Goal: Communication & Community: Answer question/provide support

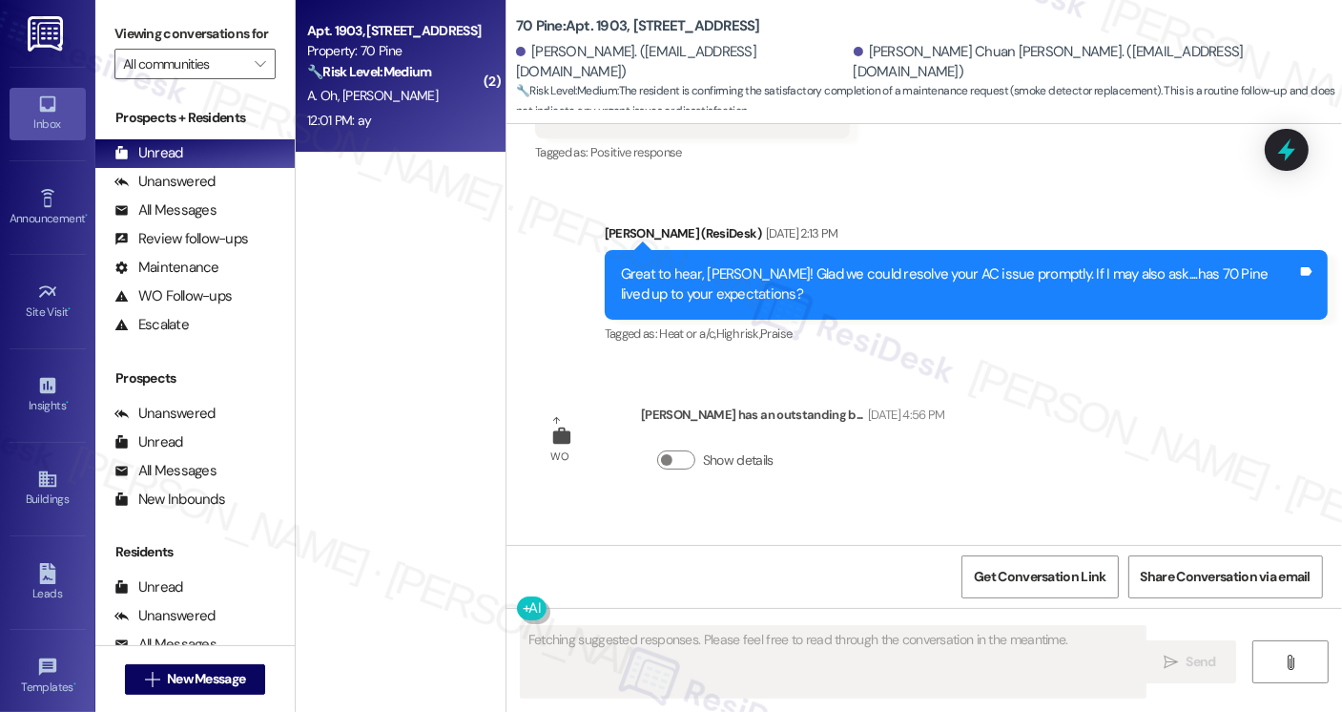
scroll to position [13123, 0]
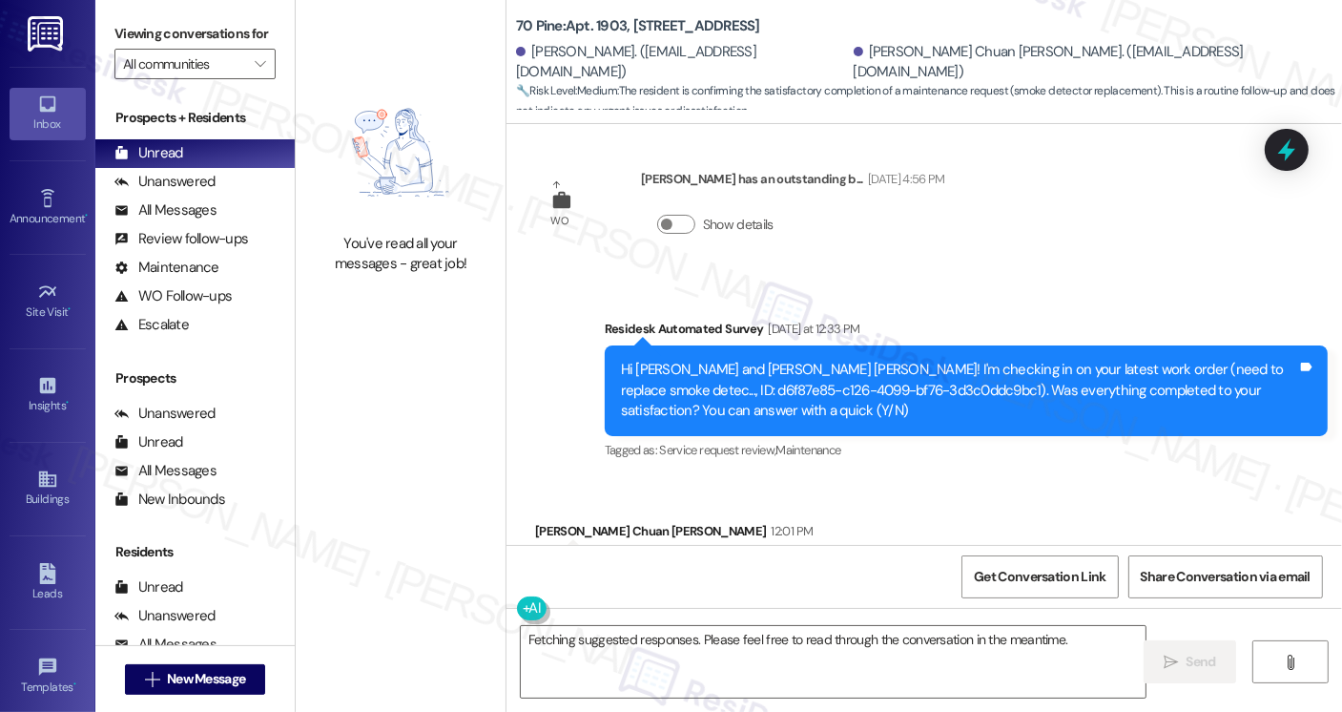
click at [106, 18] on div "Viewing conversations for All communities " at bounding box center [194, 49] width 199 height 98
click at [702, 645] on textarea "Fetching suggested responses. Please feel free to read through the conversation…" at bounding box center [833, 662] width 625 height 72
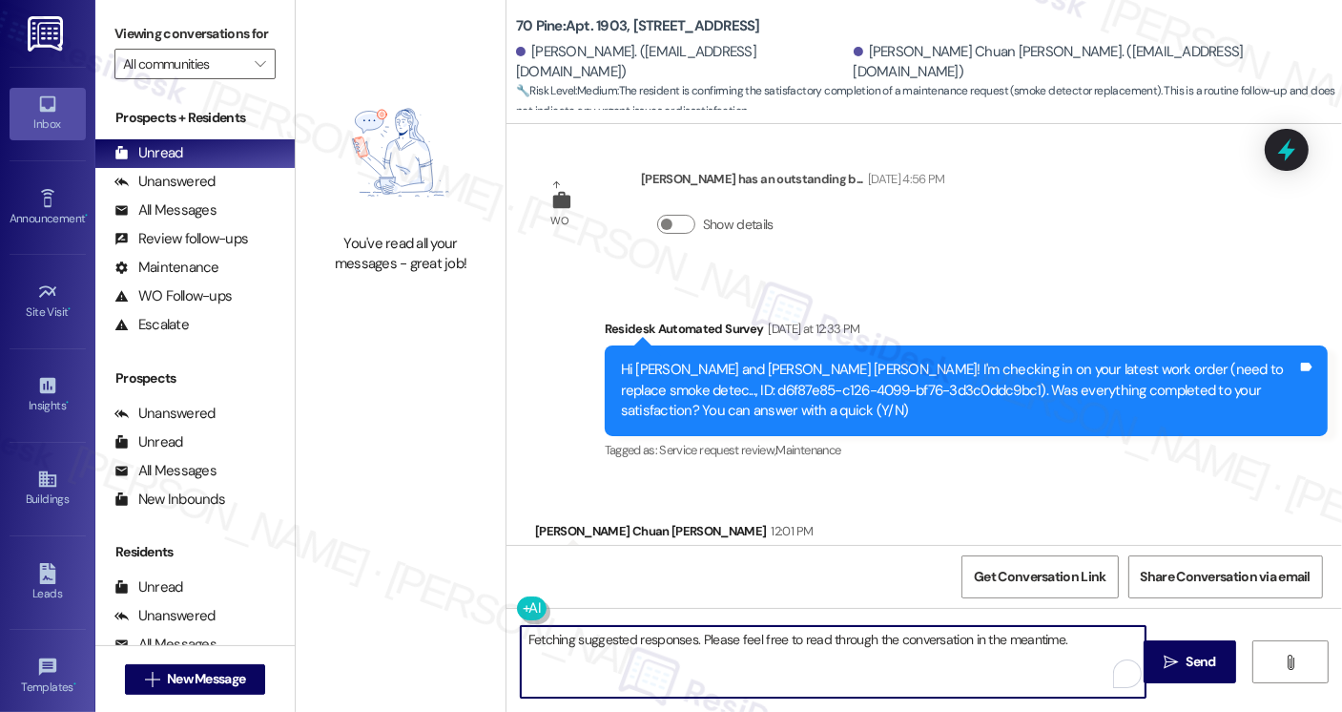
paste textarea "Hi {{first_name}}! I'm glad to hear that the latest work order was completed to…"
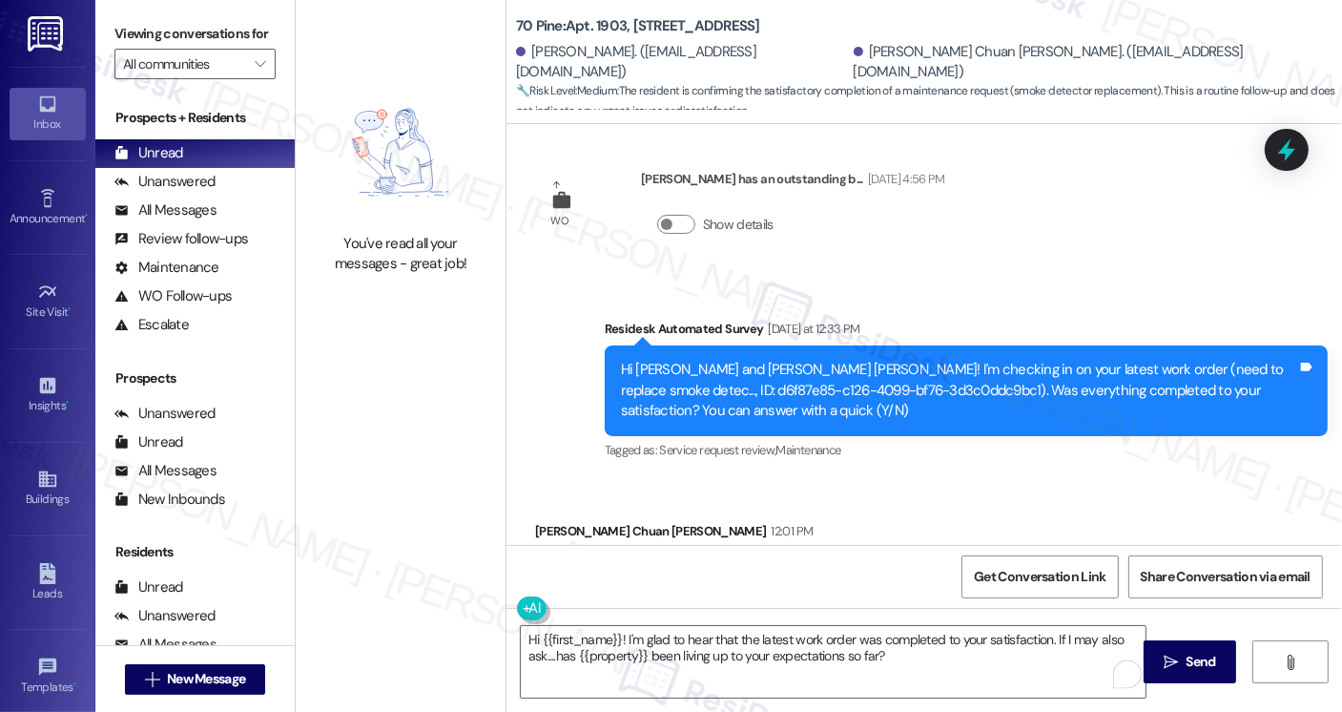
click at [538, 521] on div "Peter Chuan Lu Lee 12:01 PM" at bounding box center [674, 534] width 278 height 27
click at [539, 521] on div "Peter Chuan Lu Lee 12:01 PM" at bounding box center [674, 534] width 278 height 27
click at [537, 521] on div "Peter Chuan Lu Lee 12:01 PM" at bounding box center [674, 534] width 278 height 27
copy div "Peter"
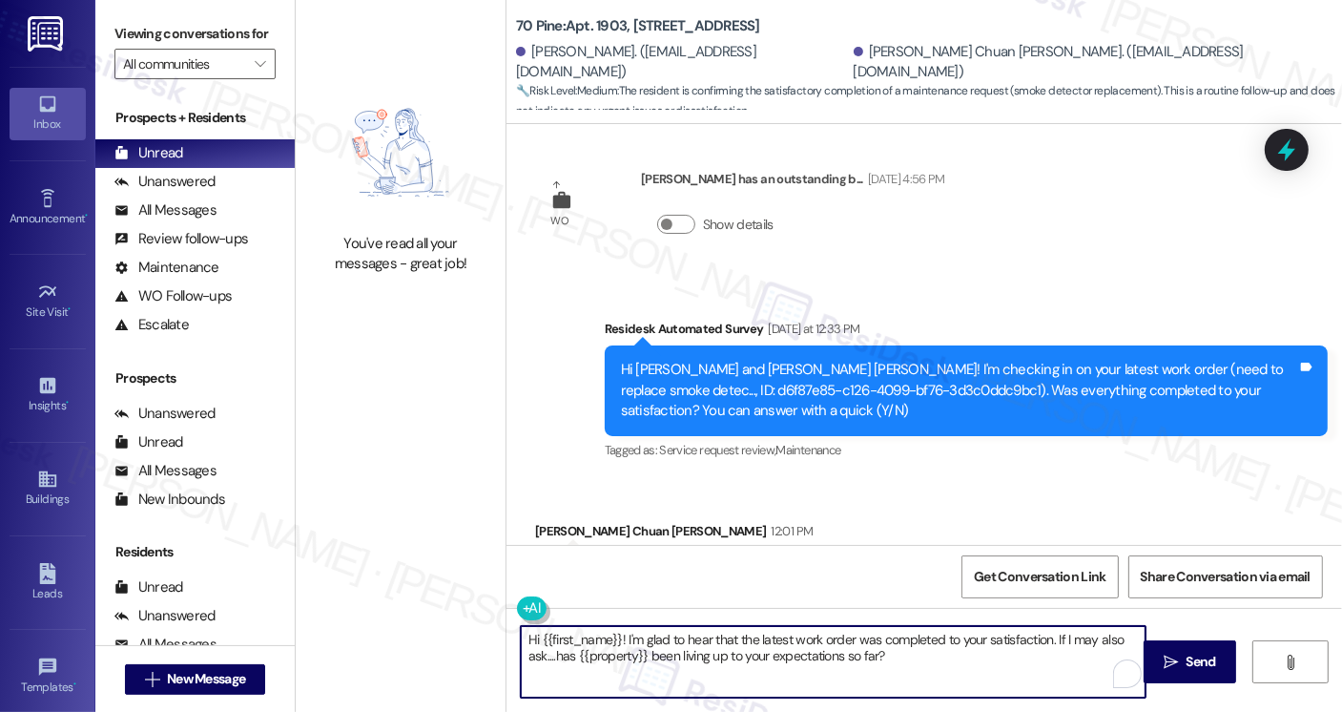
drag, startPoint x: 533, startPoint y: 636, endPoint x: 612, endPoint y: 637, distance: 78.2
click at [612, 637] on textarea "Hi {{first_name}}! I'm glad to hear that the latest work order was completed to…" at bounding box center [833, 662] width 625 height 72
paste textarea "Peter"
type textarea "Hi Peter! I'm glad to hear that the latest work order was completed to your sat…"
click at [962, 648] on textarea "Hi Peter! I'm glad to hear that the latest work order was completed to your sat…" at bounding box center [833, 662] width 625 height 72
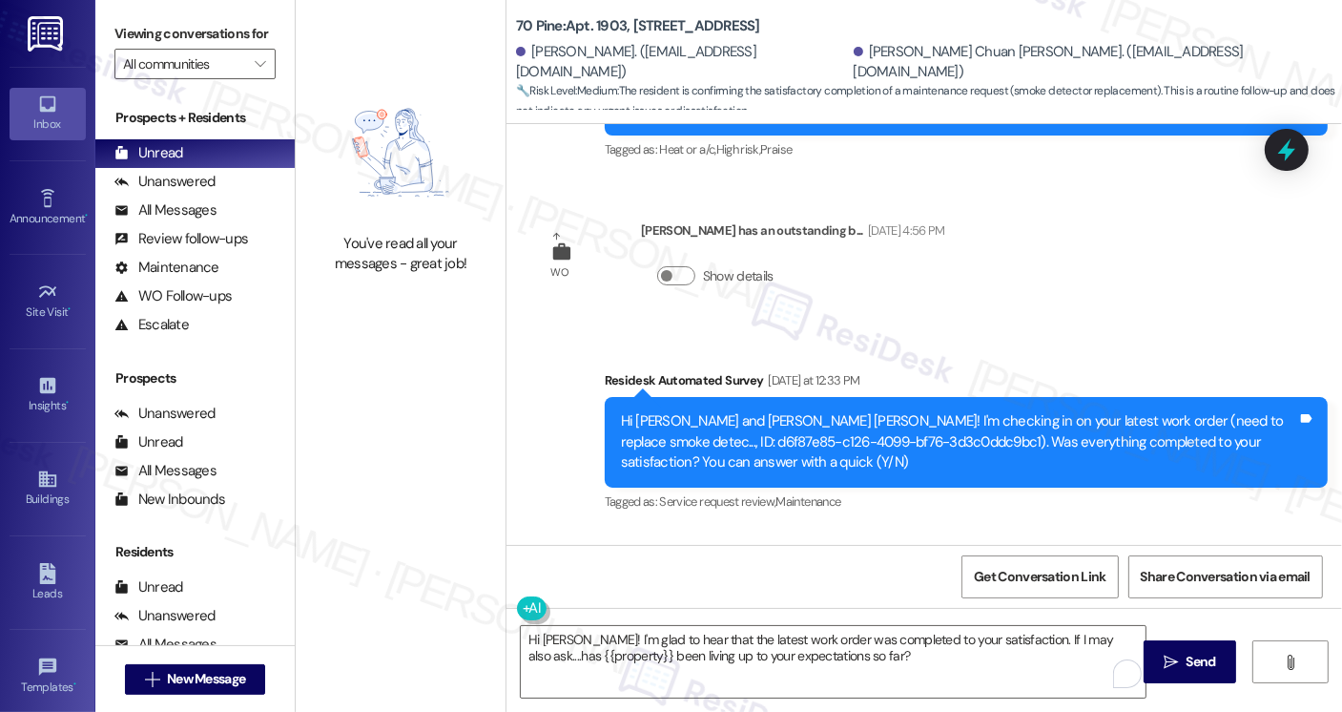
scroll to position [13029, 0]
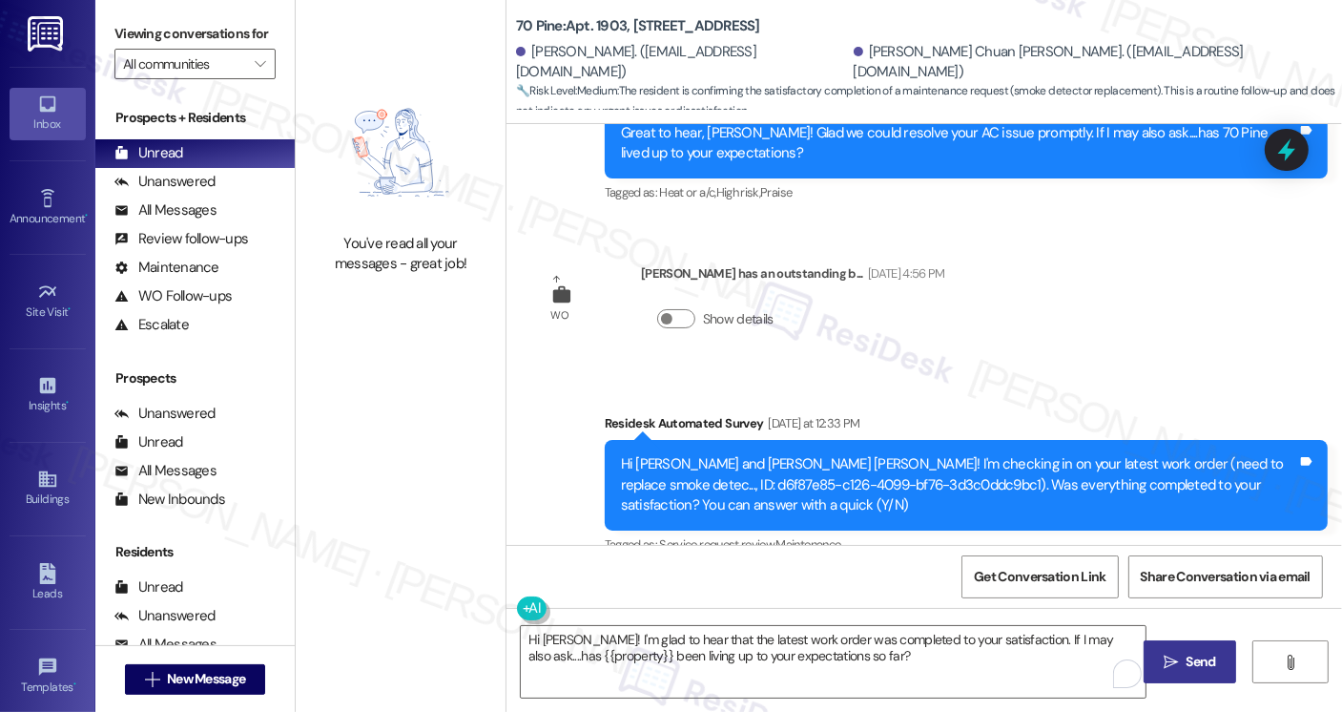
click at [1167, 657] on icon "" at bounding box center [1171, 661] width 14 height 15
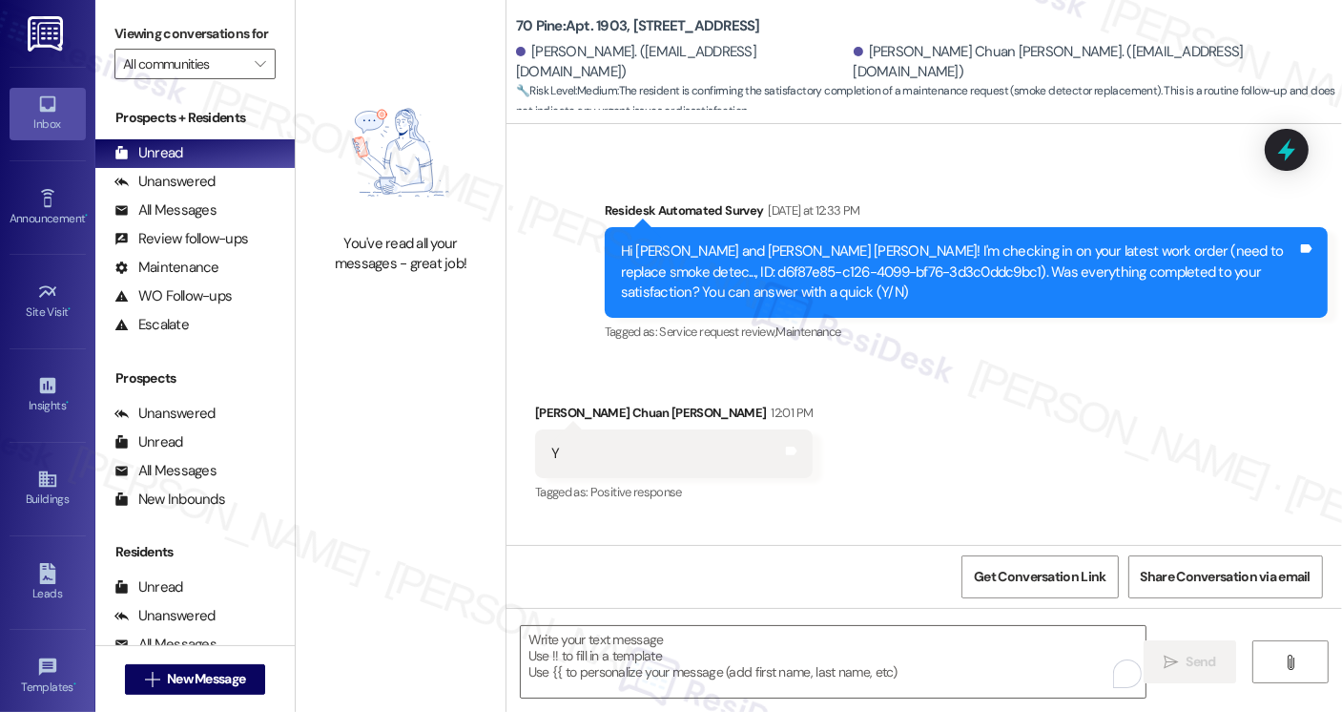
scroll to position [13277, 0]
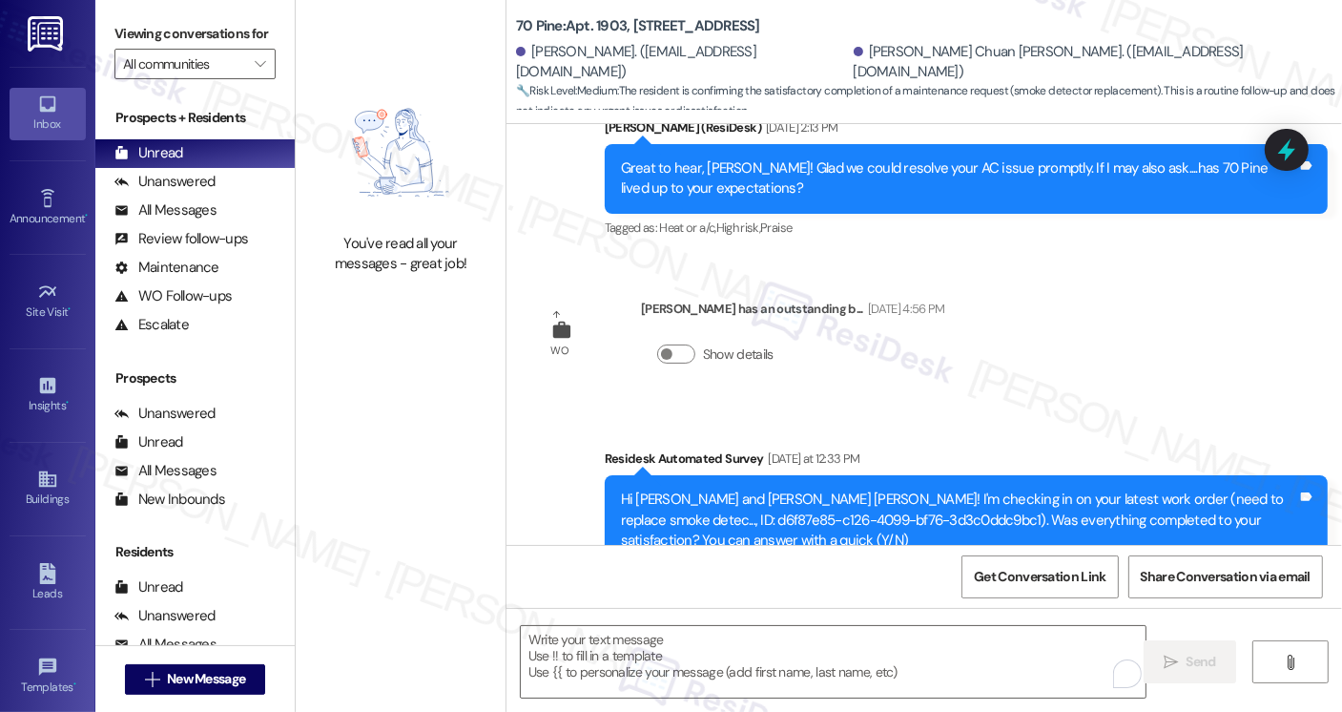
scroll to position [12705, 0]
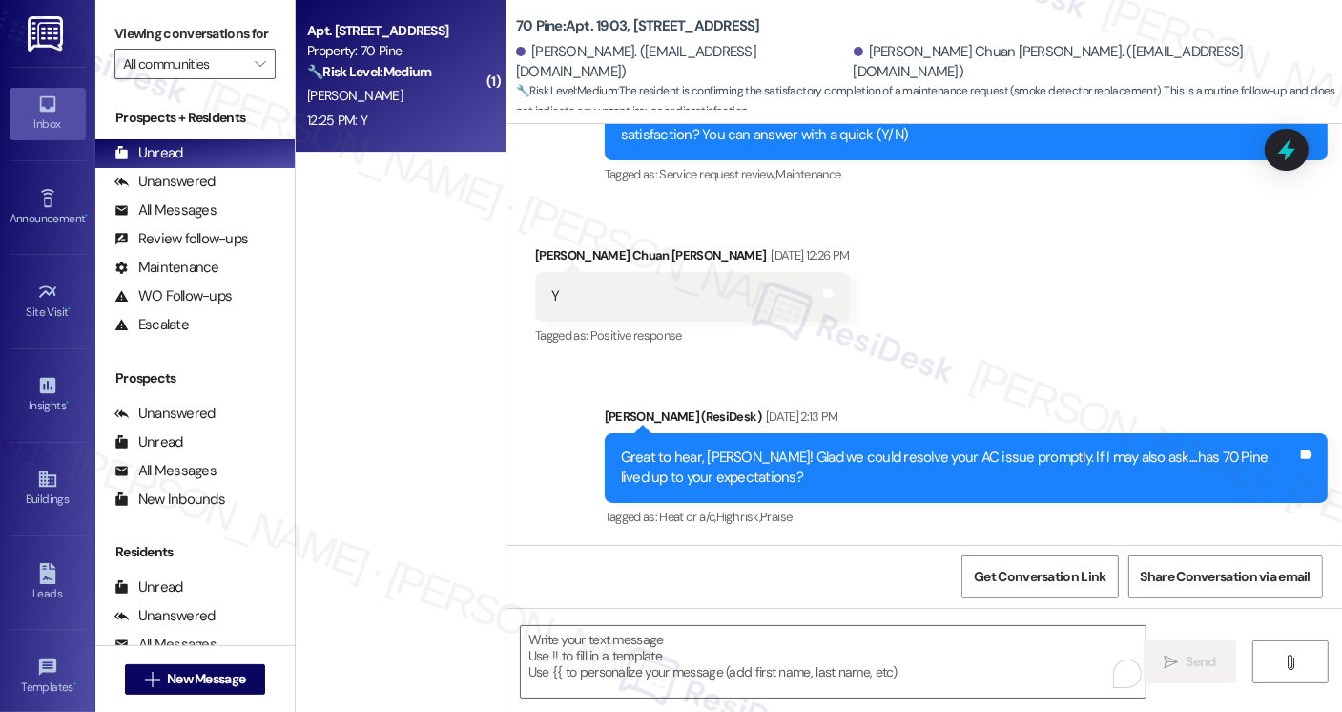
click at [343, 102] on div "S. Puello" at bounding box center [395, 96] width 180 height 24
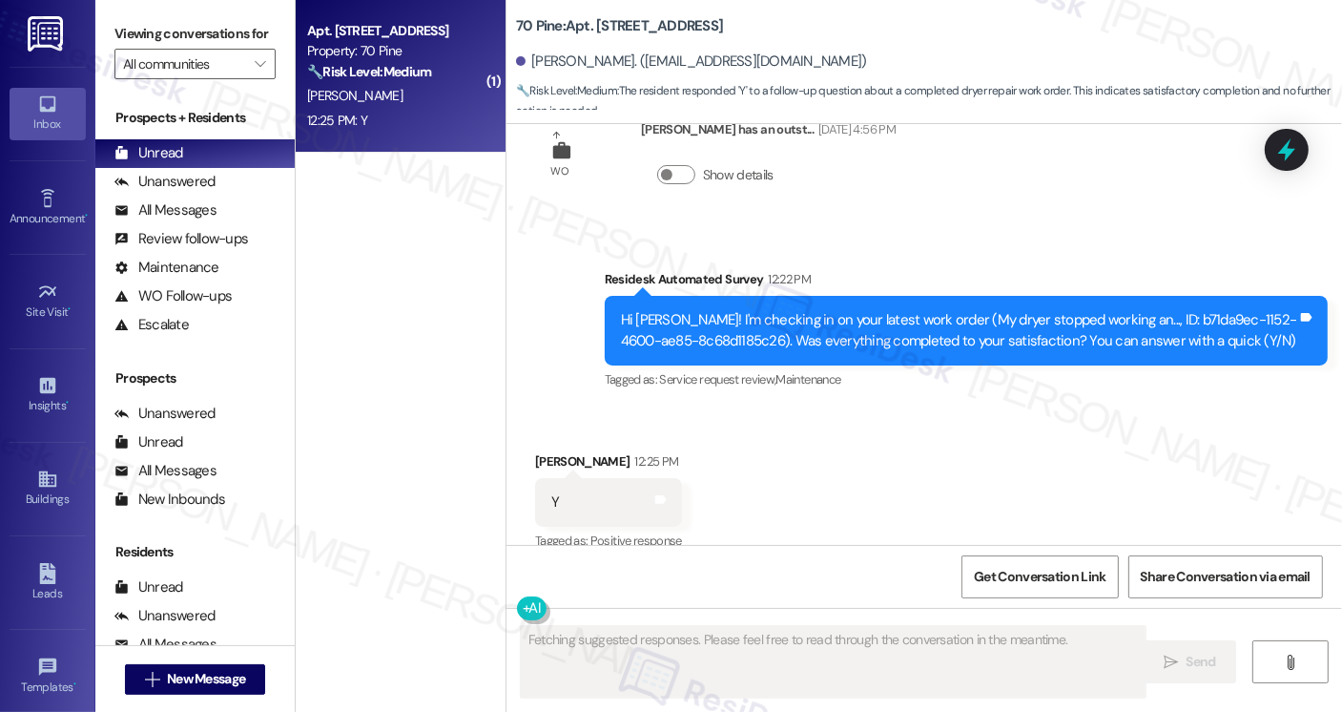
scroll to position [3590, 0]
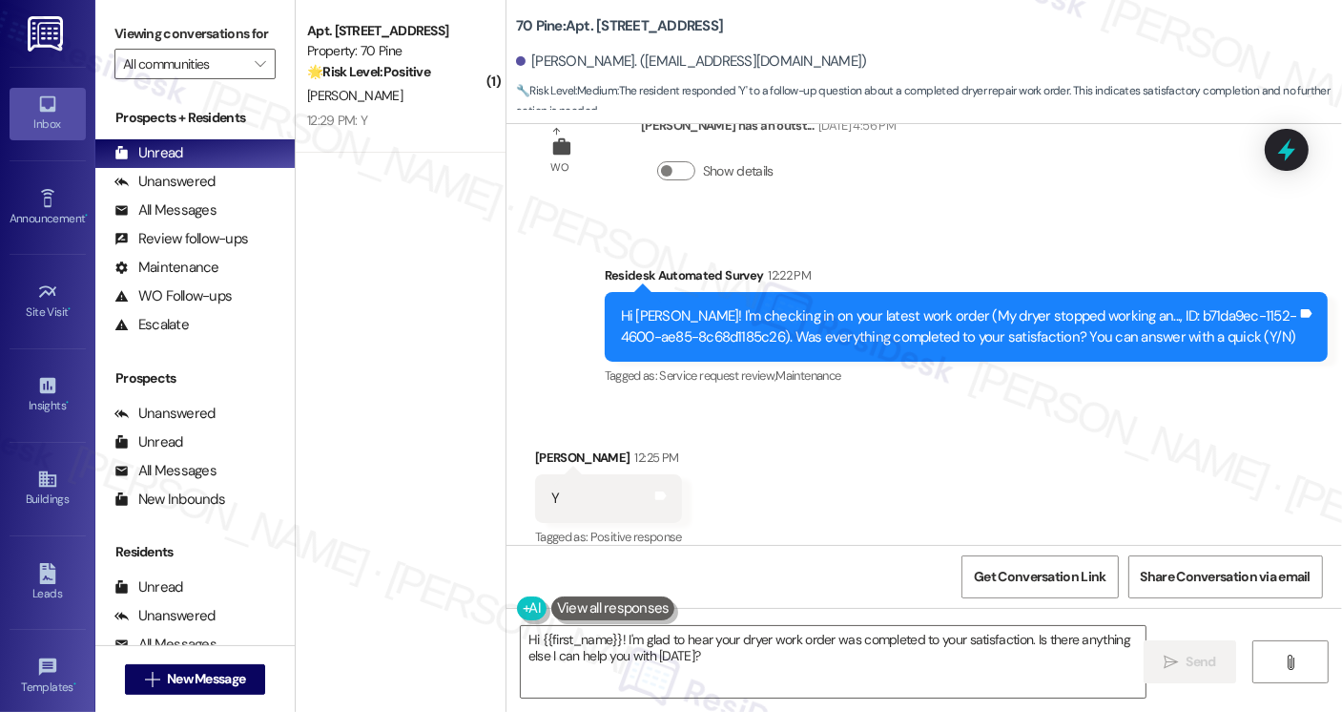
drag, startPoint x: 118, startPoint y: 36, endPoint x: 216, endPoint y: 106, distance: 119.7
click at [118, 36] on label "Viewing conversations for" at bounding box center [194, 34] width 161 height 30
click at [662, 639] on textarea "Hi {{first_name}}! I'm glad to hear your dryer work order was completed to your…" at bounding box center [833, 662] width 625 height 72
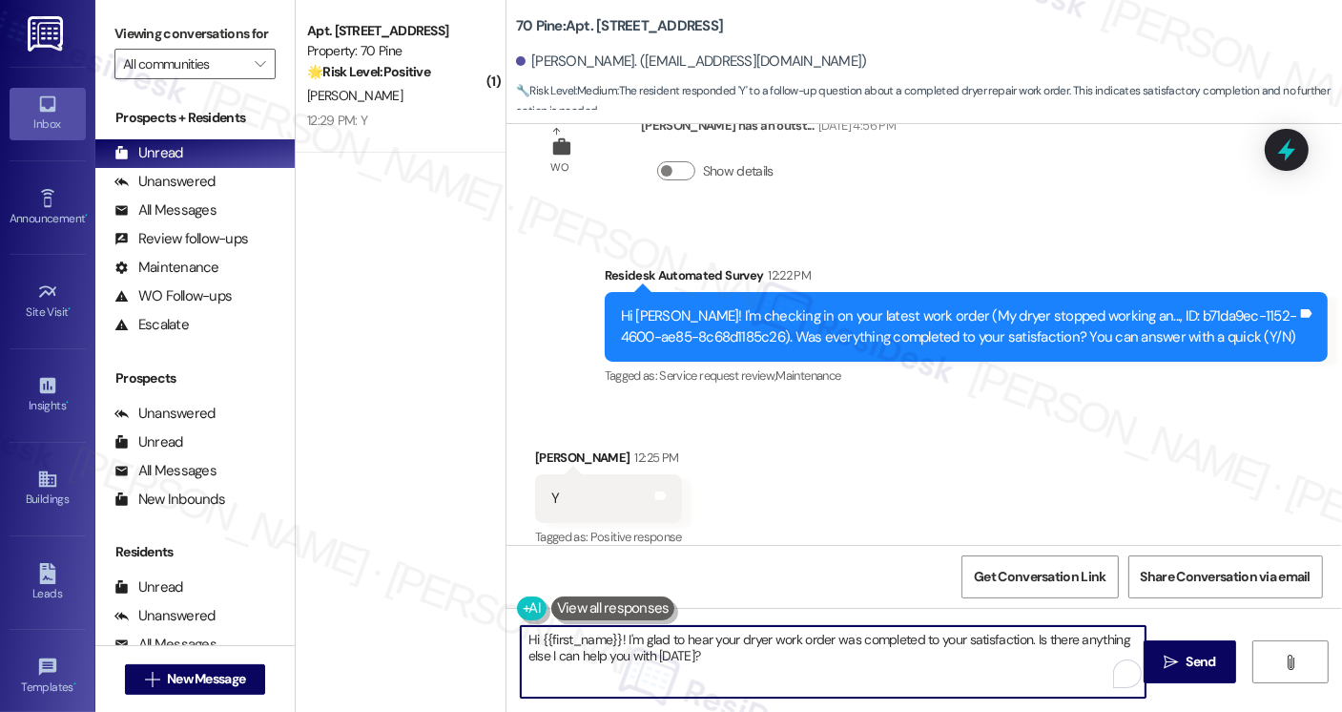
paste textarea "that the latest work order was completed to your satisfaction. If I may also as…"
click at [763, 637] on textarea "Hi {{first_name}}! I'm glad to hear that the latest work order was completed to…" at bounding box center [833, 662] width 625 height 72
click at [932, 664] on textarea "Hi {{first_name}}! I'm glad to hear that the dryer work order was completed to …" at bounding box center [833, 662] width 625 height 72
type textarea "Hi {{first_name}}! I'm glad to hear that the dryer work order was completed to …"
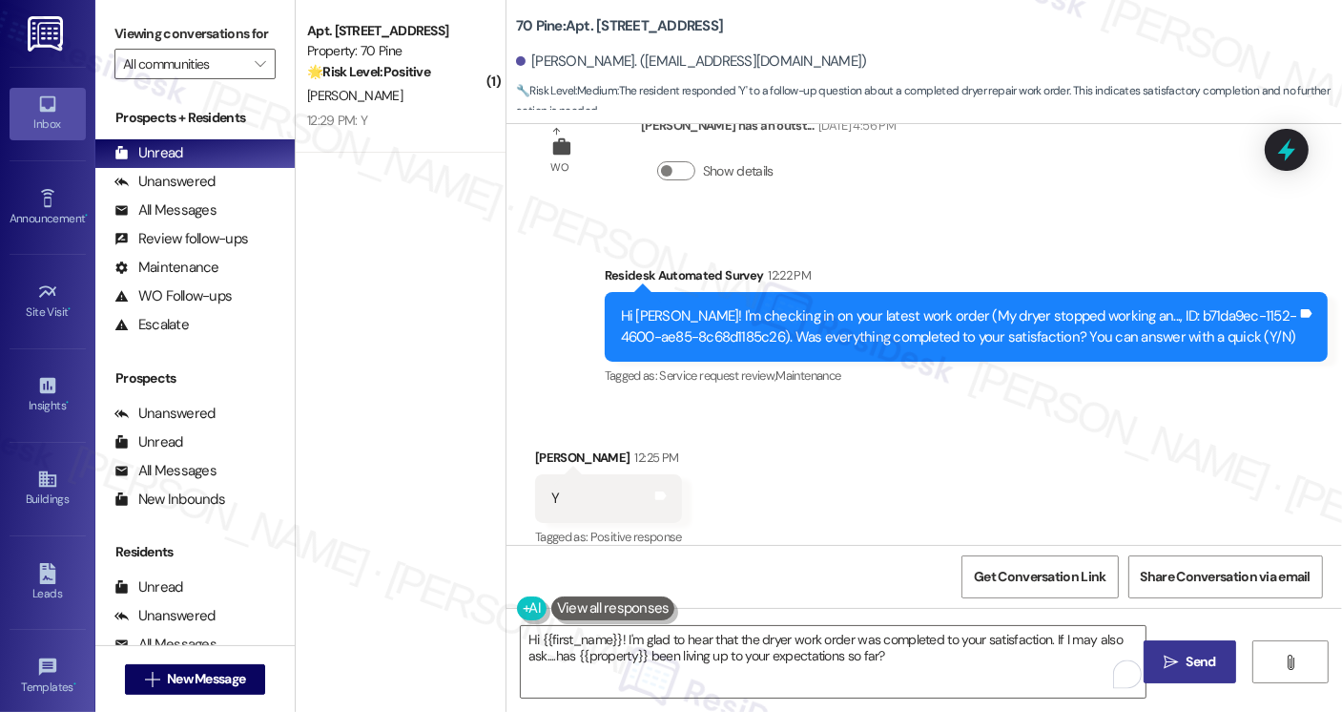
click at [1199, 653] on span "Send" at bounding box center [1202, 662] width 30 height 20
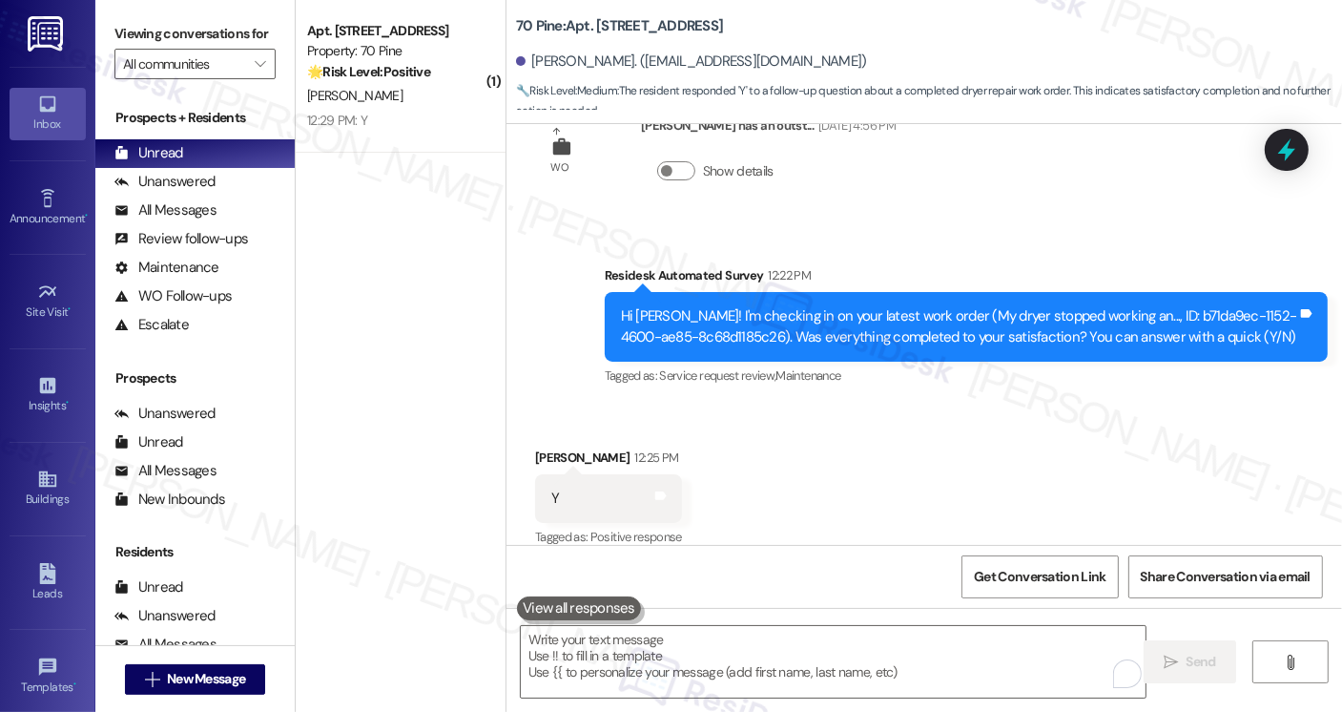
scroll to position [3744, 0]
